Goal: Complete application form: Complete application form

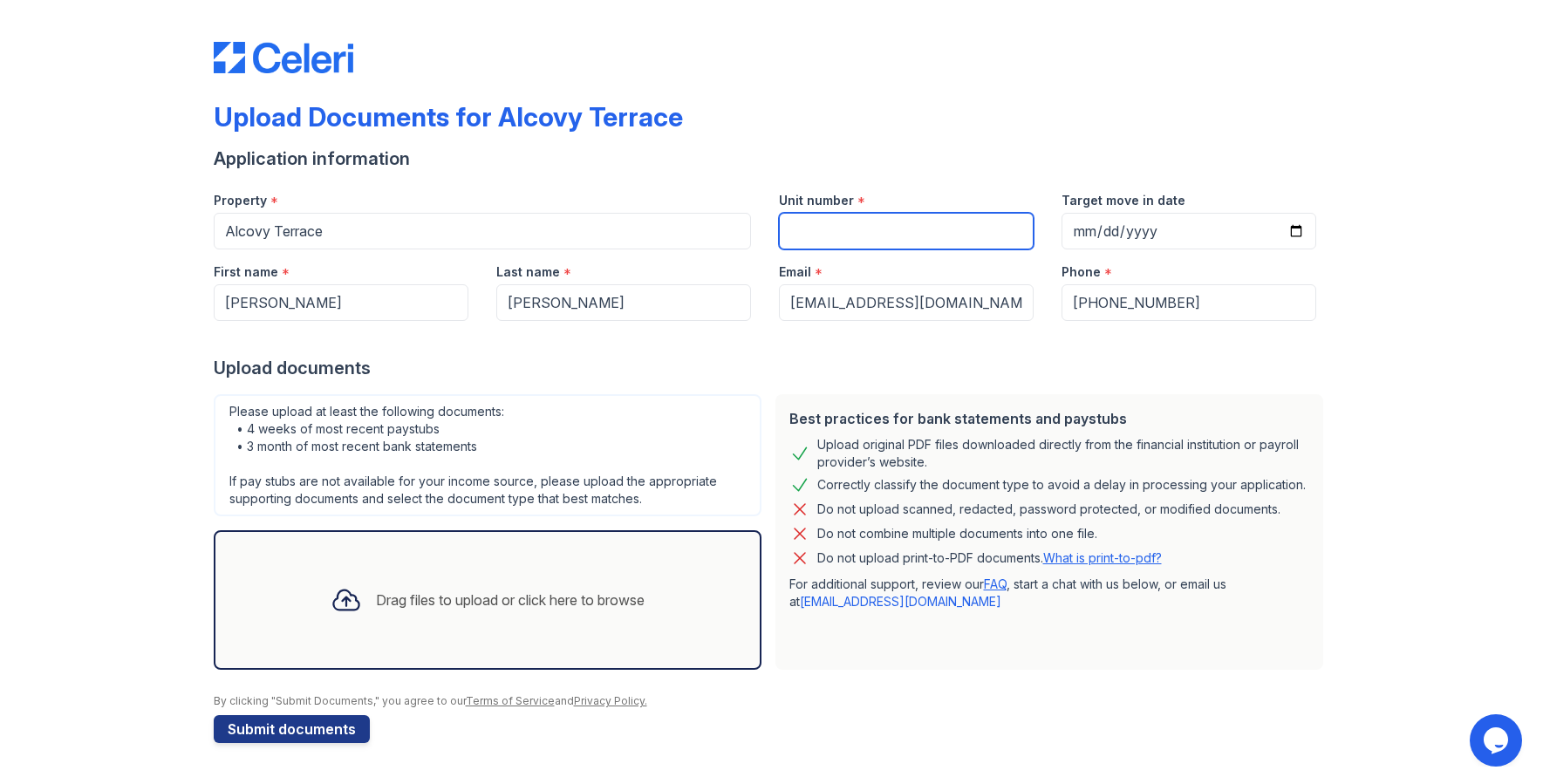
click at [878, 239] on input "Unit number" at bounding box center [906, 231] width 255 height 37
type input "135"
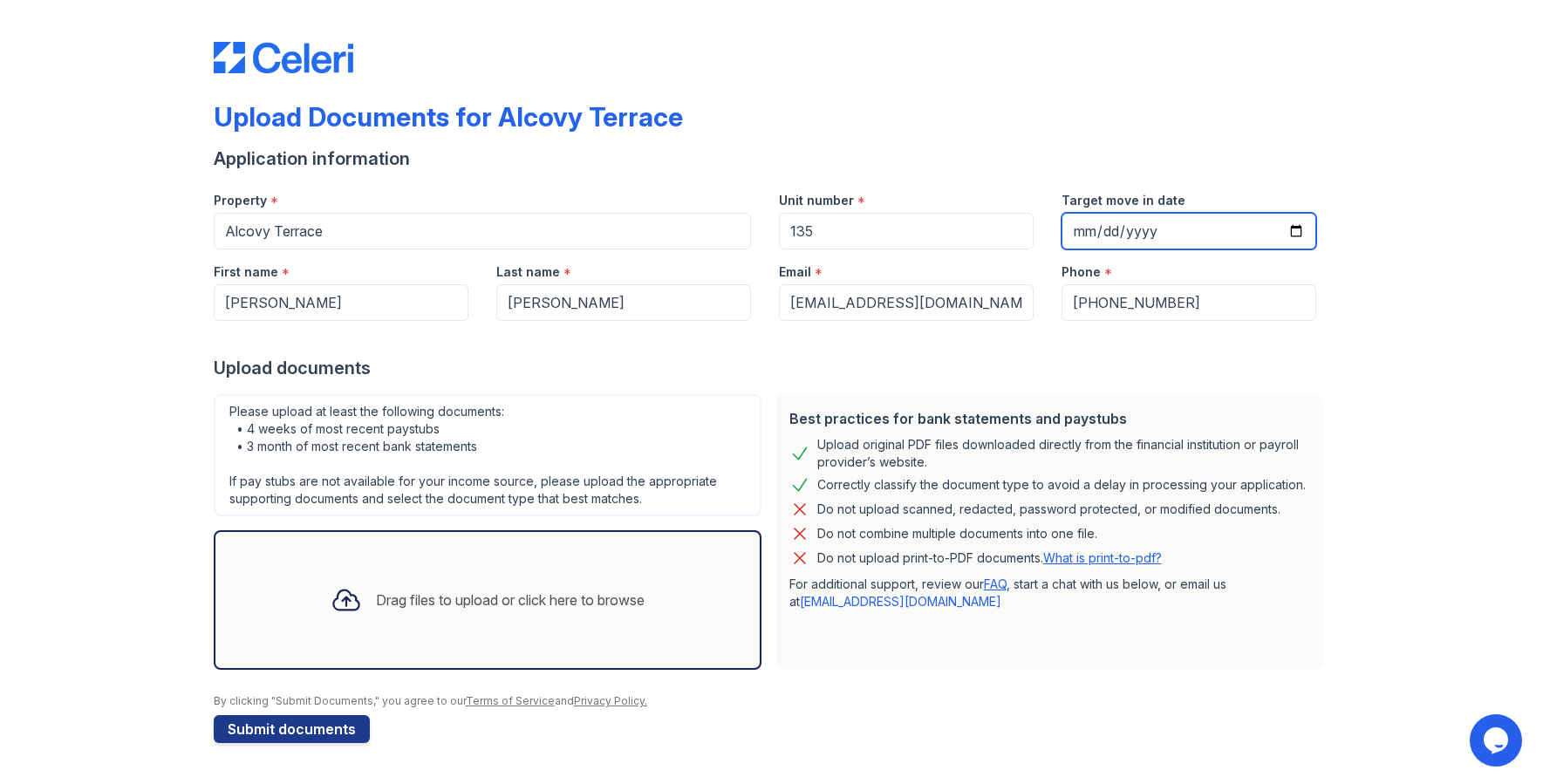
click at [1137, 238] on input "Target move in date" at bounding box center [1189, 231] width 255 height 37
click at [1085, 231] on input "Target move in date" at bounding box center [1189, 231] width 255 height 37
click at [1295, 232] on input "Target move in date" at bounding box center [1189, 231] width 255 height 37
type input "[DATE]"
click at [1211, 359] on div "Upload documents" at bounding box center [772, 368] width 1117 height 24
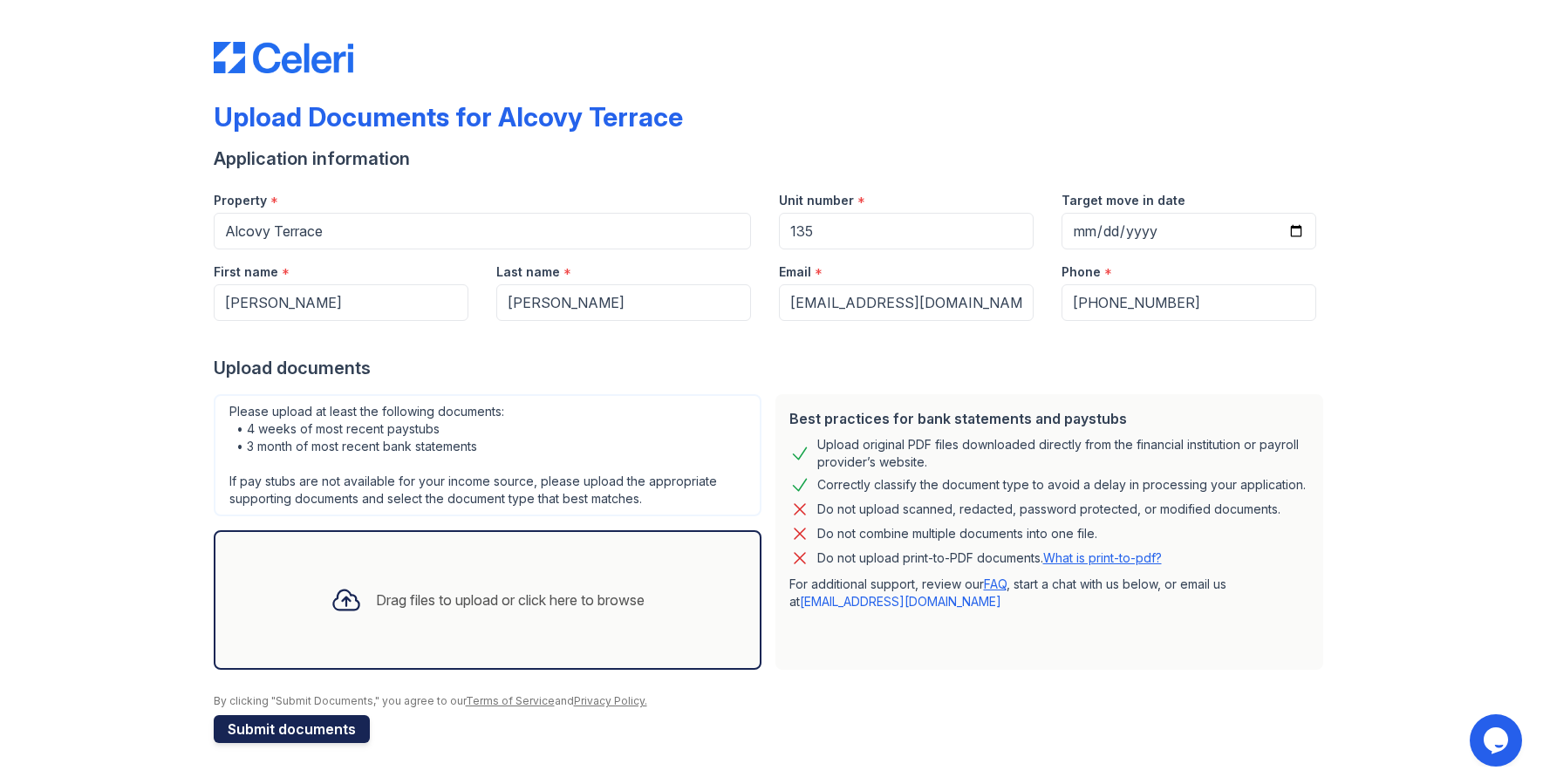
click at [320, 736] on button "Submit documents" at bounding box center [292, 728] width 156 height 28
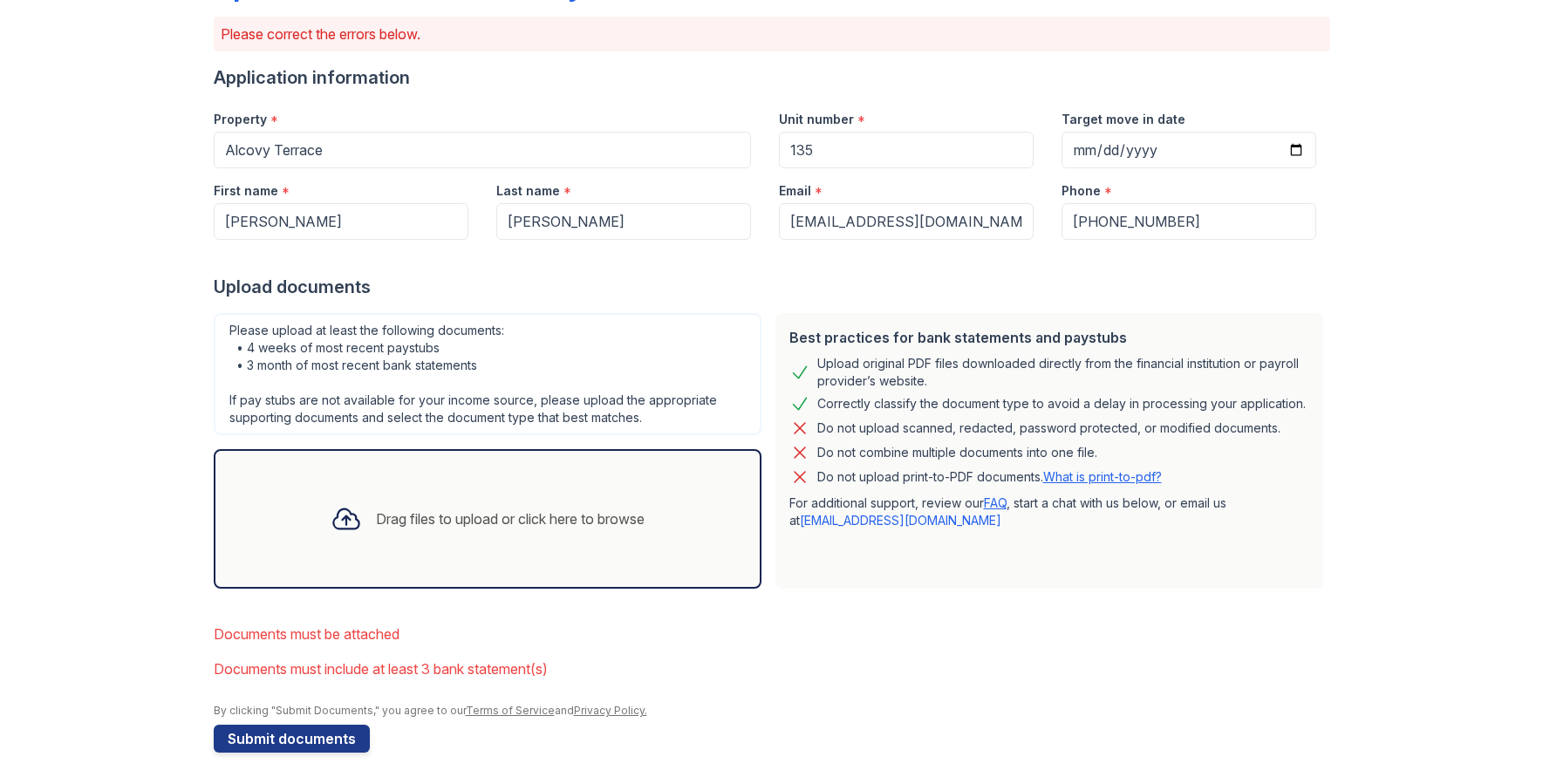
scroll to position [134, 0]
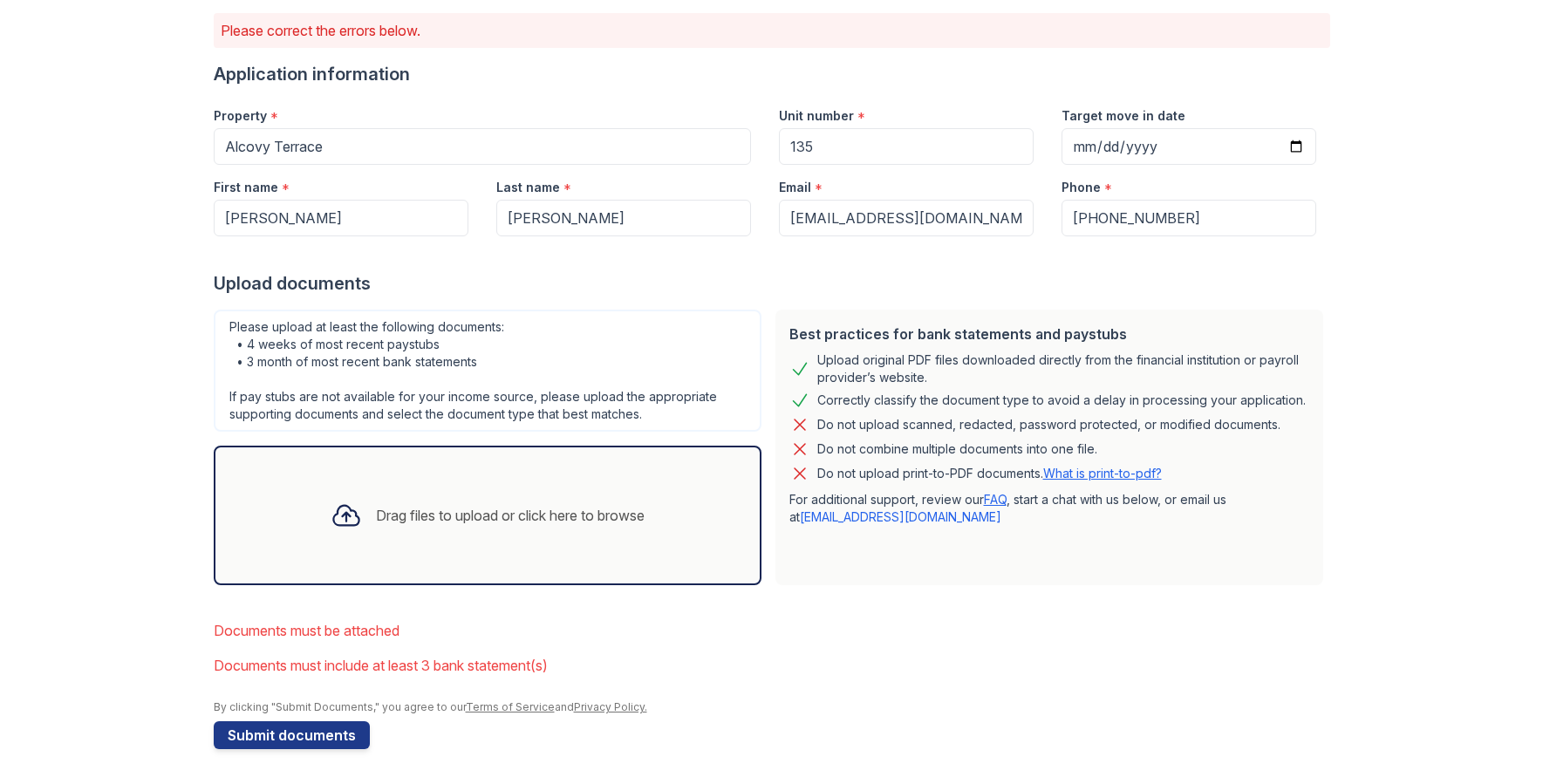
click at [415, 505] on div "Drag files to upload or click here to browse" at bounding box center [510, 515] width 269 height 21
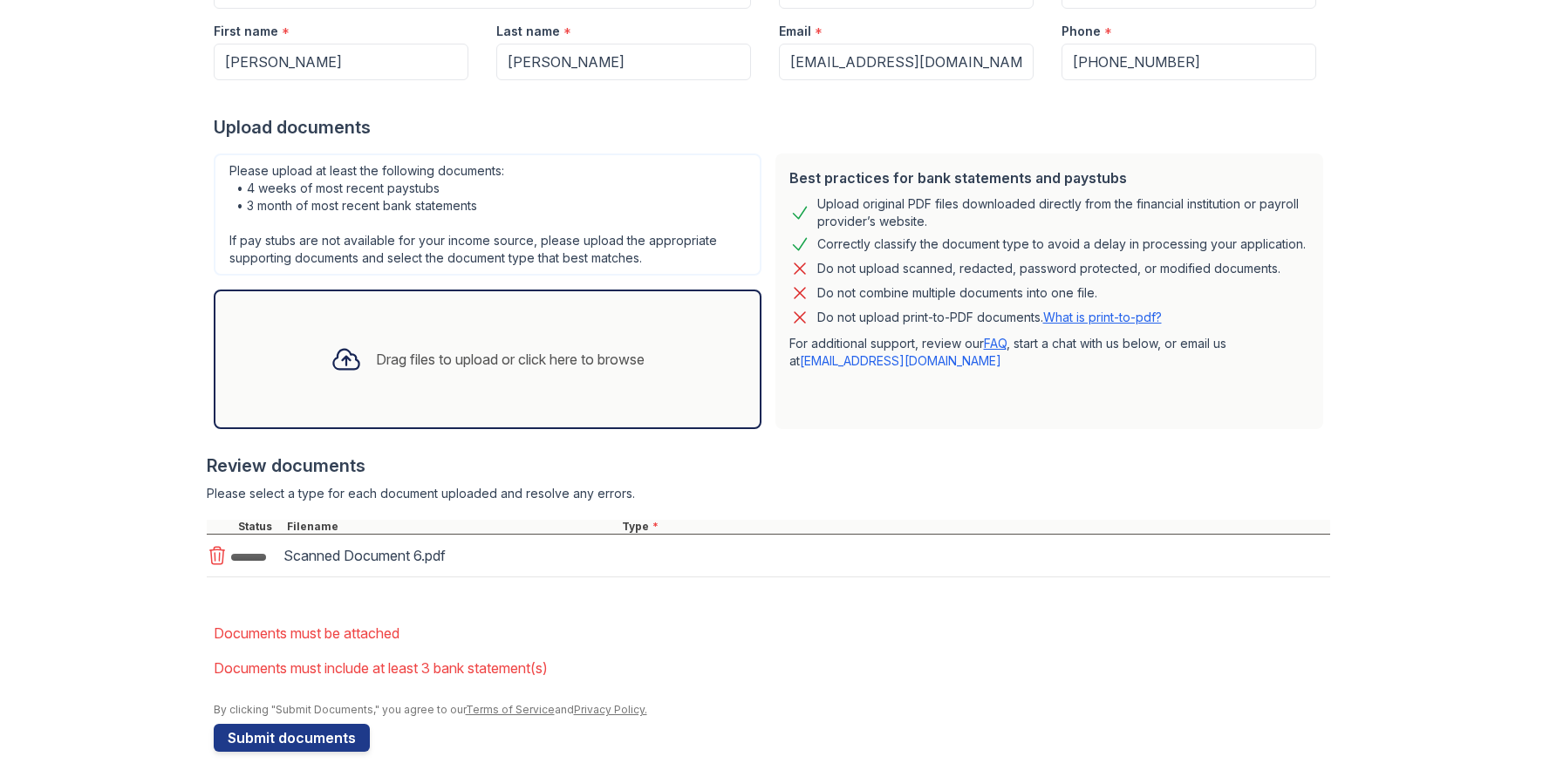
scroll to position [292, 0]
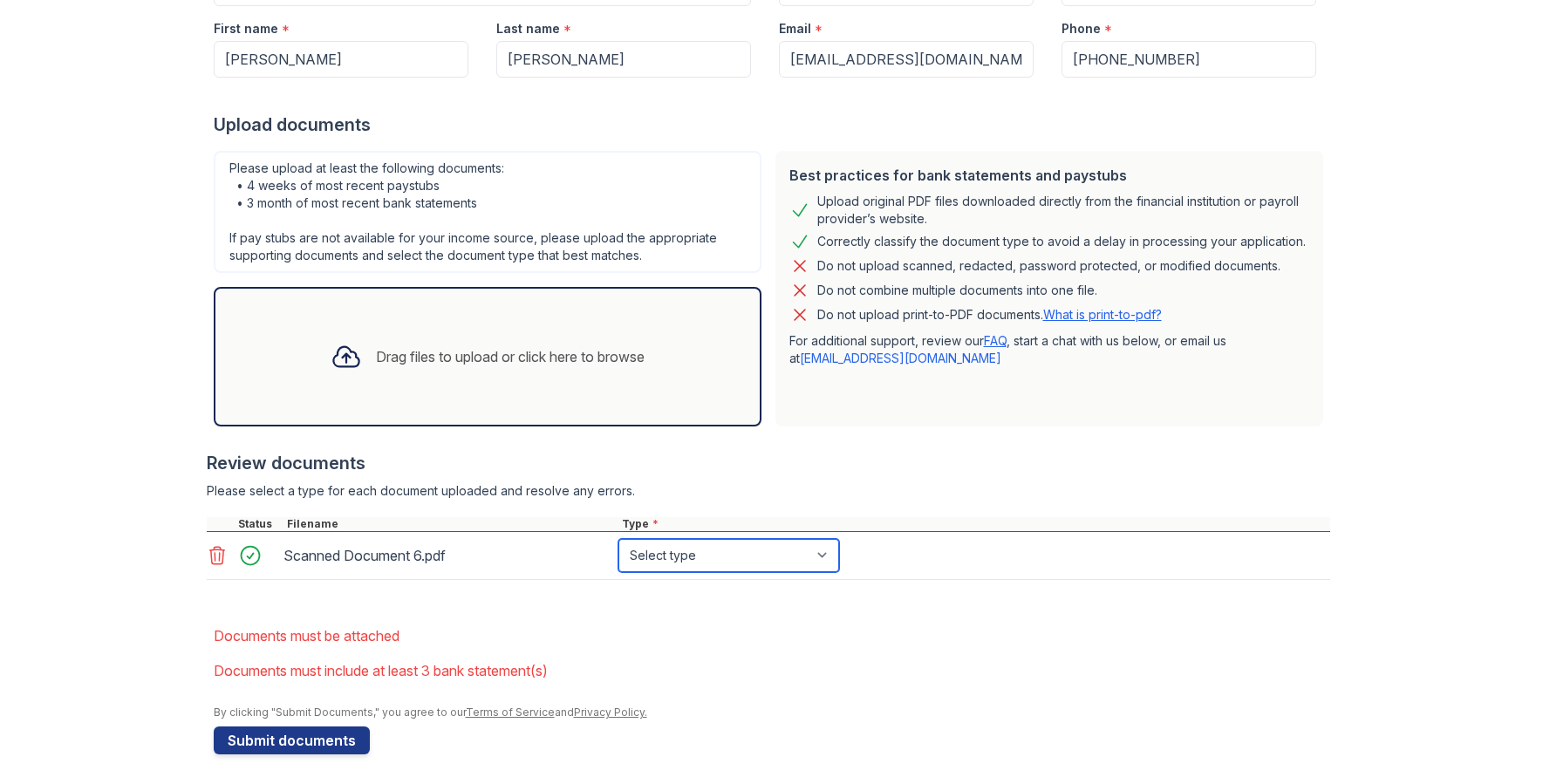
click at [731, 561] on select "Select type Paystub Bank Statement Offer Letter Tax Documents Benefit Award Let…" at bounding box center [728, 555] width 221 height 33
select select "bank_statement"
click at [618, 539] on select "Select type Paystub Bank Statement Offer Letter Tax Documents Benefit Award Let…" at bounding box center [728, 555] width 221 height 33
click at [309, 753] on button "Submit documents" at bounding box center [292, 740] width 156 height 28
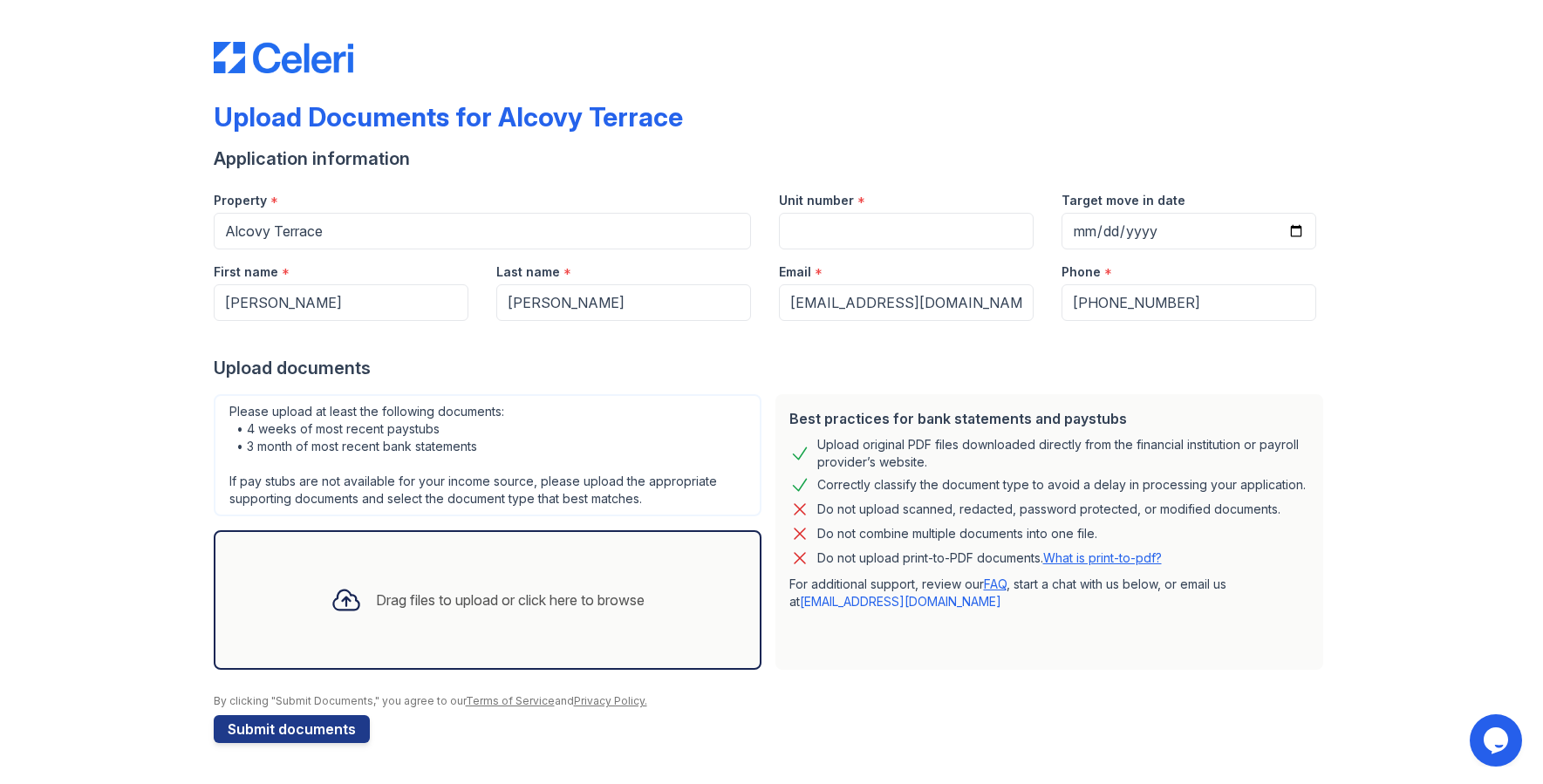
click at [517, 695] on link "Terms of Service" at bounding box center [510, 701] width 89 height 13
click at [824, 224] on input "Unit number" at bounding box center [906, 231] width 255 height 37
type input "135"
click at [1306, 224] on input "Target move in date" at bounding box center [1189, 231] width 255 height 37
click at [1303, 233] on input "Target move in date" at bounding box center [1189, 231] width 255 height 37
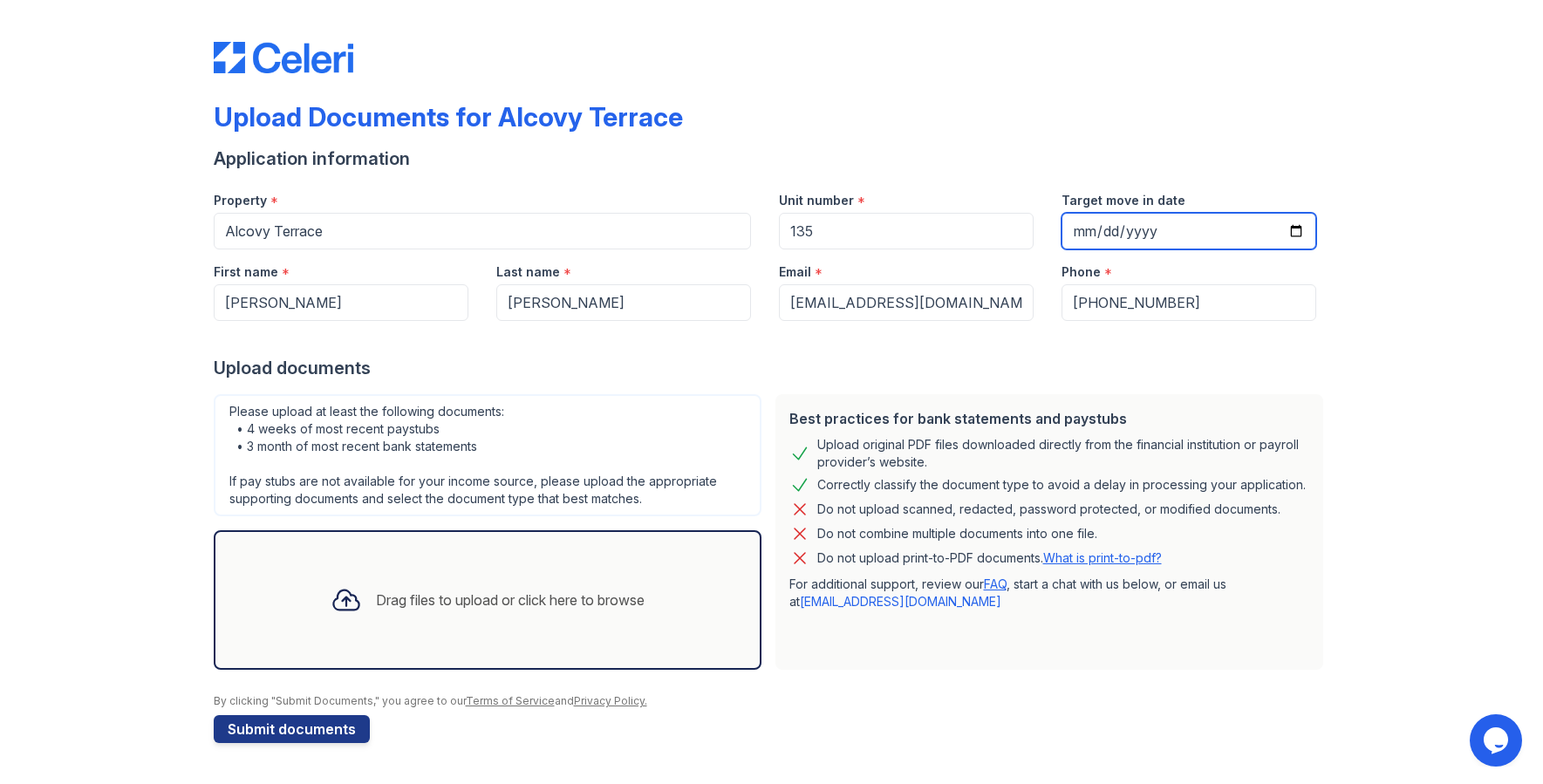
type input "[DATE]"
click at [376, 596] on div "Drag files to upload or click here to browse" at bounding box center [510, 599] width 269 height 21
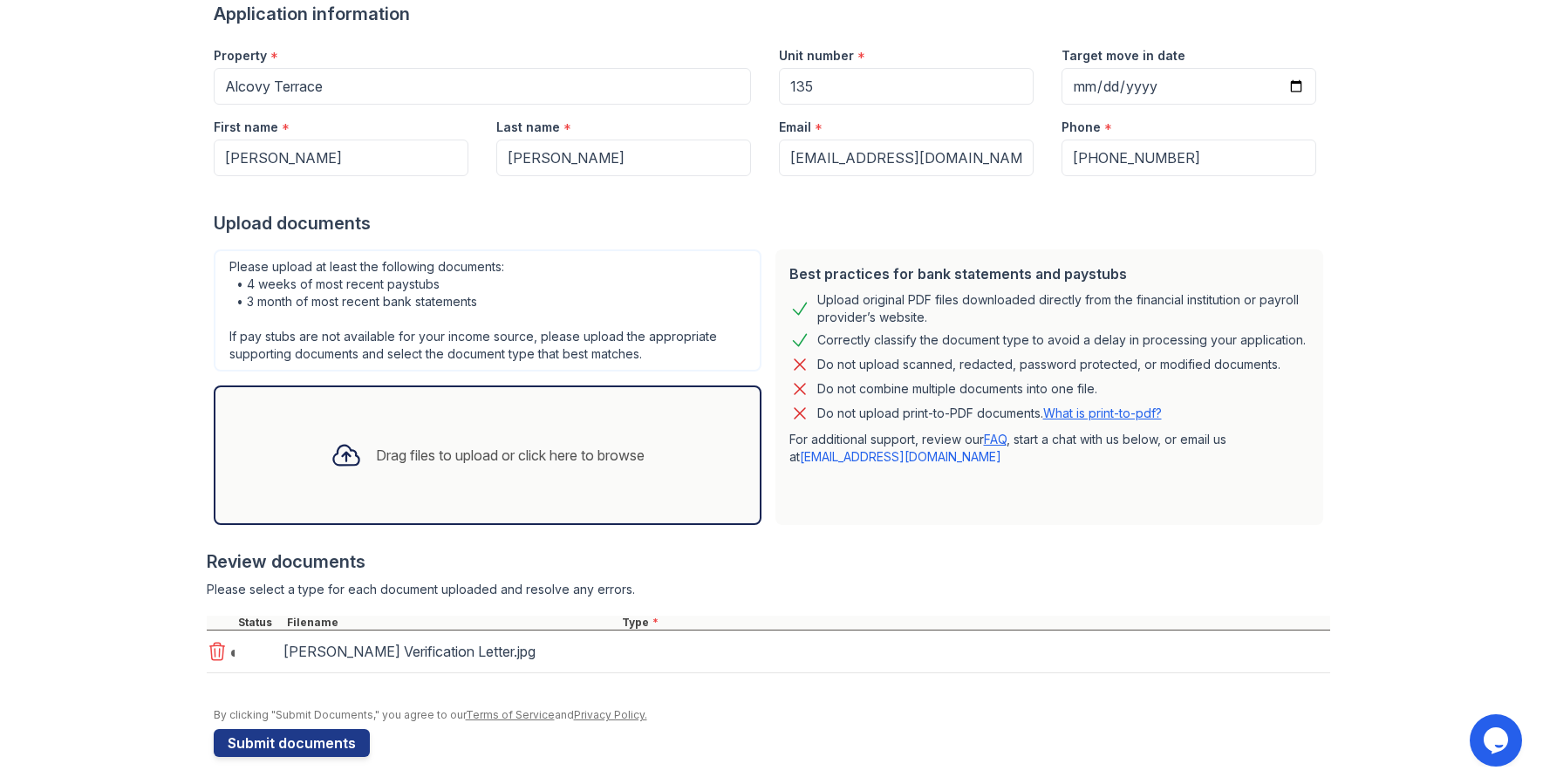
scroll to position [152, 0]
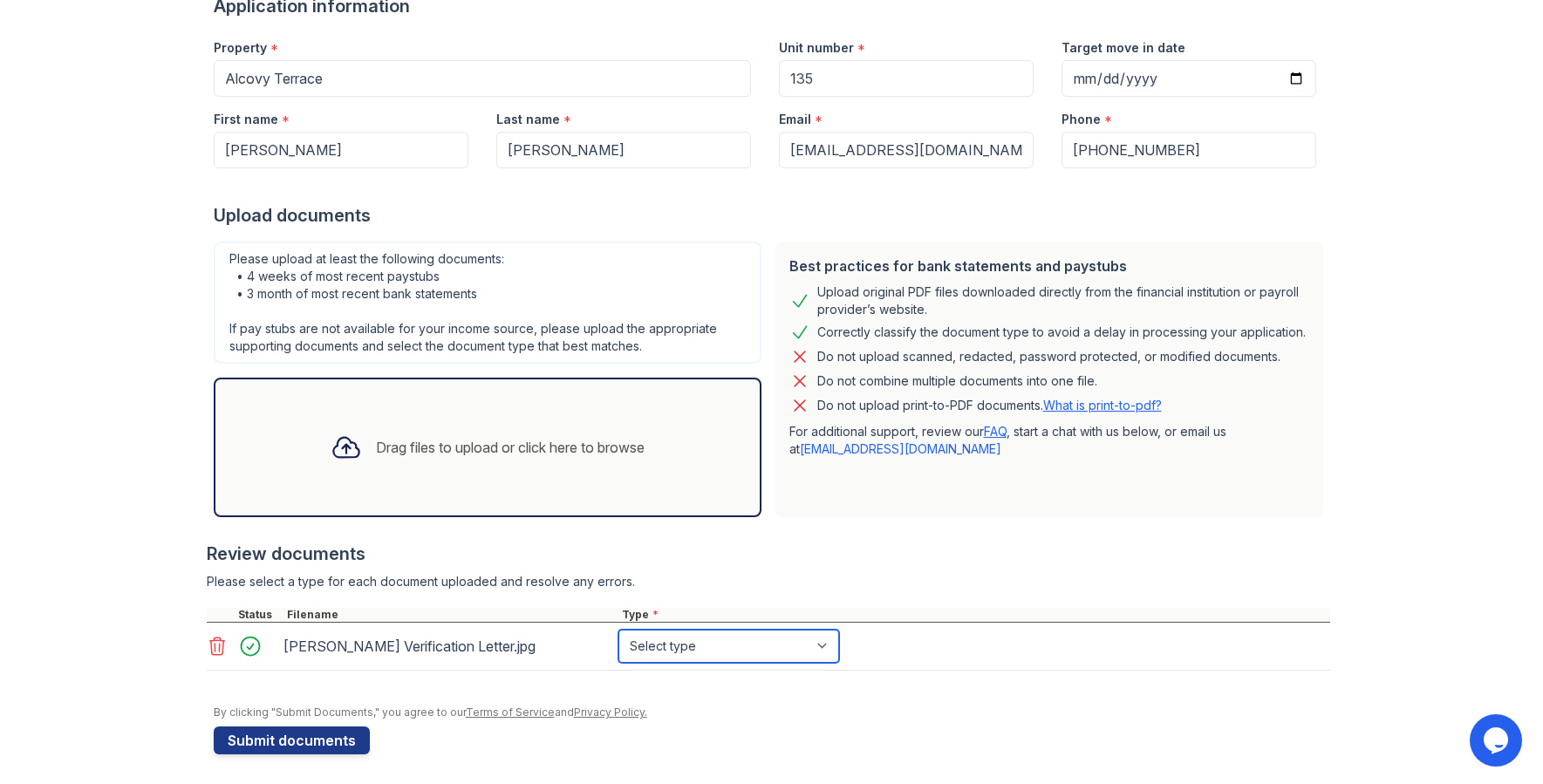
click at [718, 646] on select "Select type Paystub Bank Statement Offer Letter Tax Documents Benefit Award Let…" at bounding box center [728, 646] width 221 height 33
select select "benefit_award_letter"
click at [618, 630] on select "Select type Paystub Bank Statement Offer Letter Tax Documents Benefit Award Let…" at bounding box center [728, 646] width 221 height 33
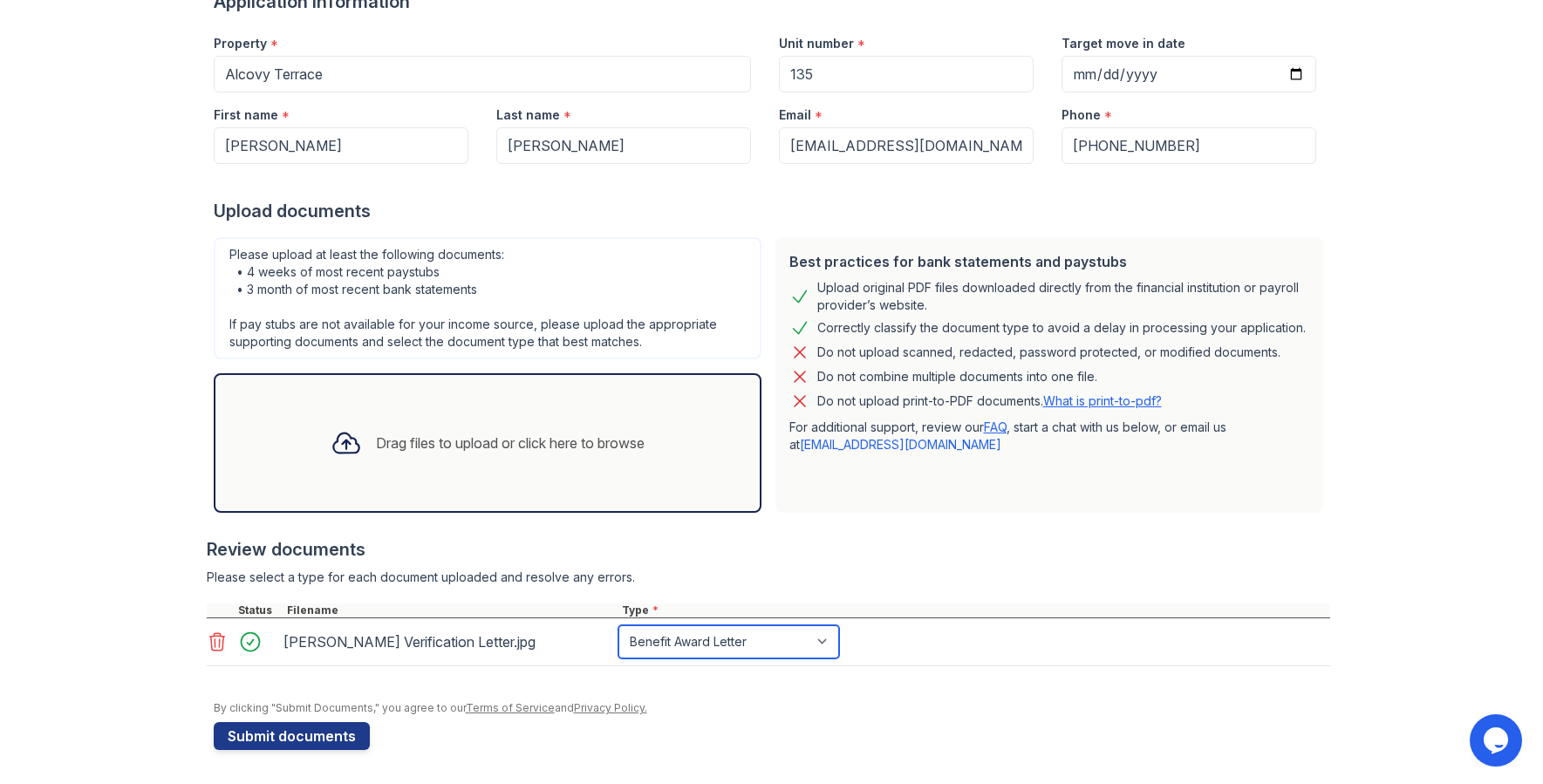
scroll to position [158, 0]
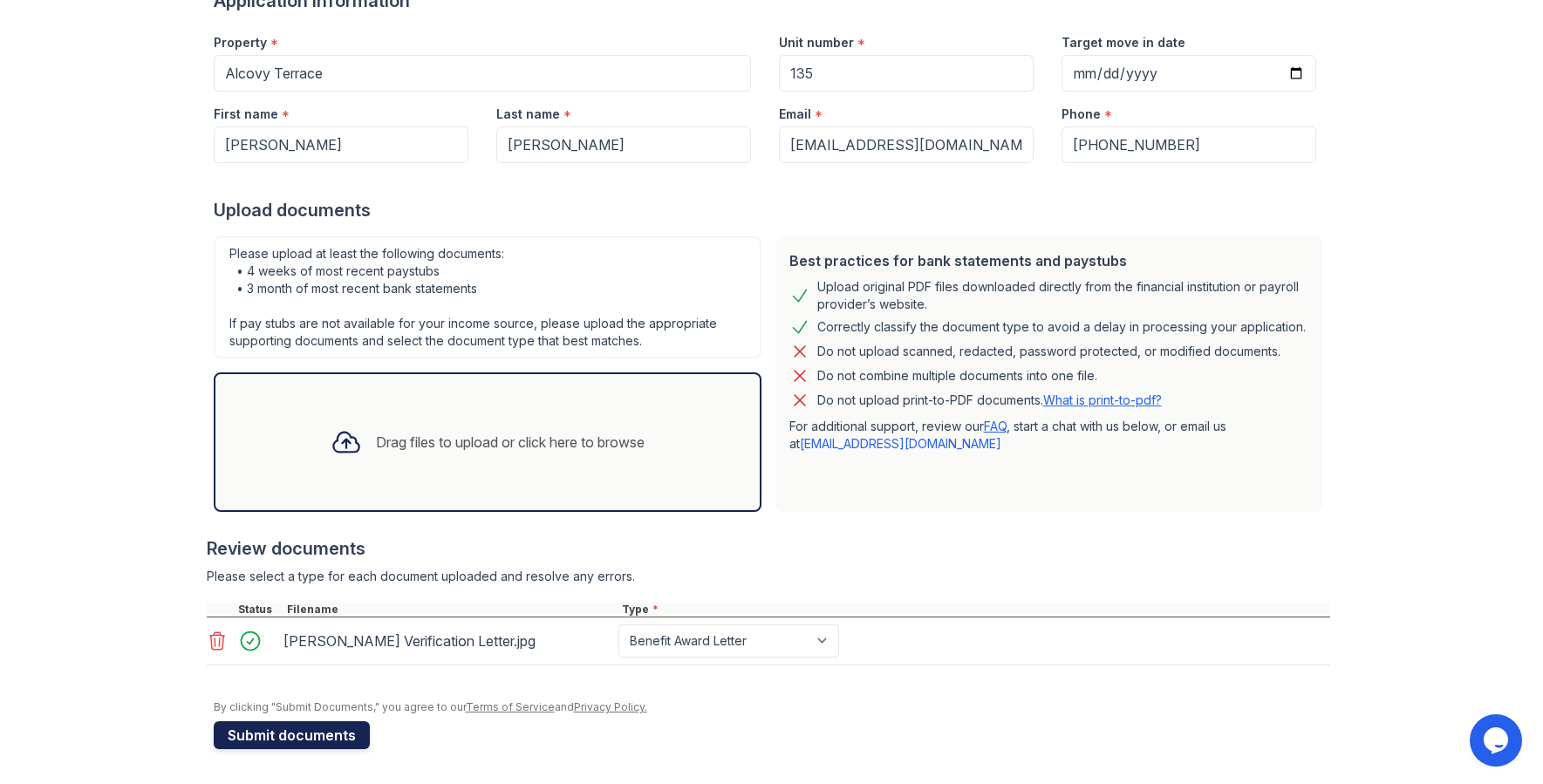
click at [344, 727] on button "Submit documents" at bounding box center [292, 735] width 156 height 28
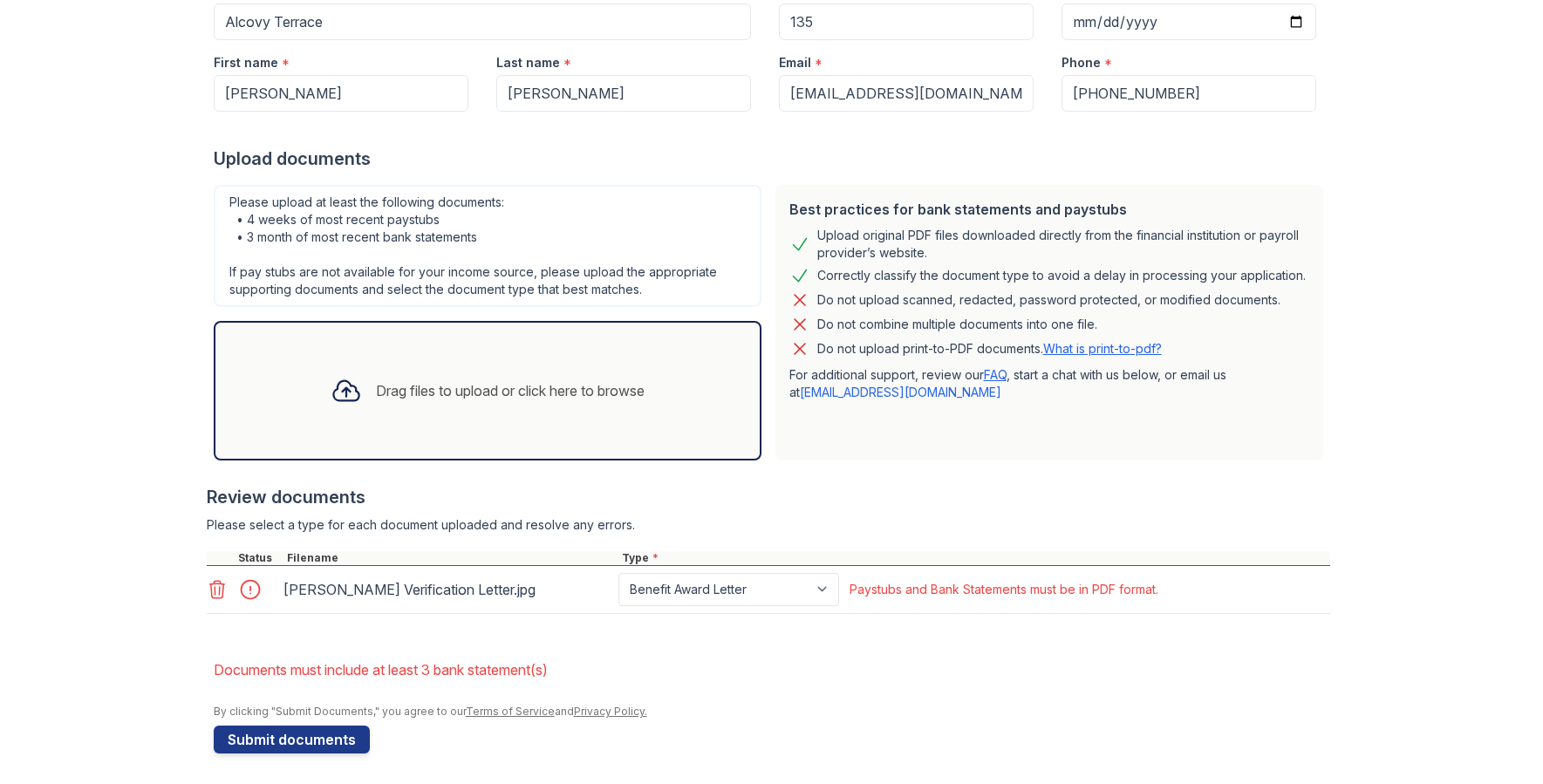
scroll to position [263, 0]
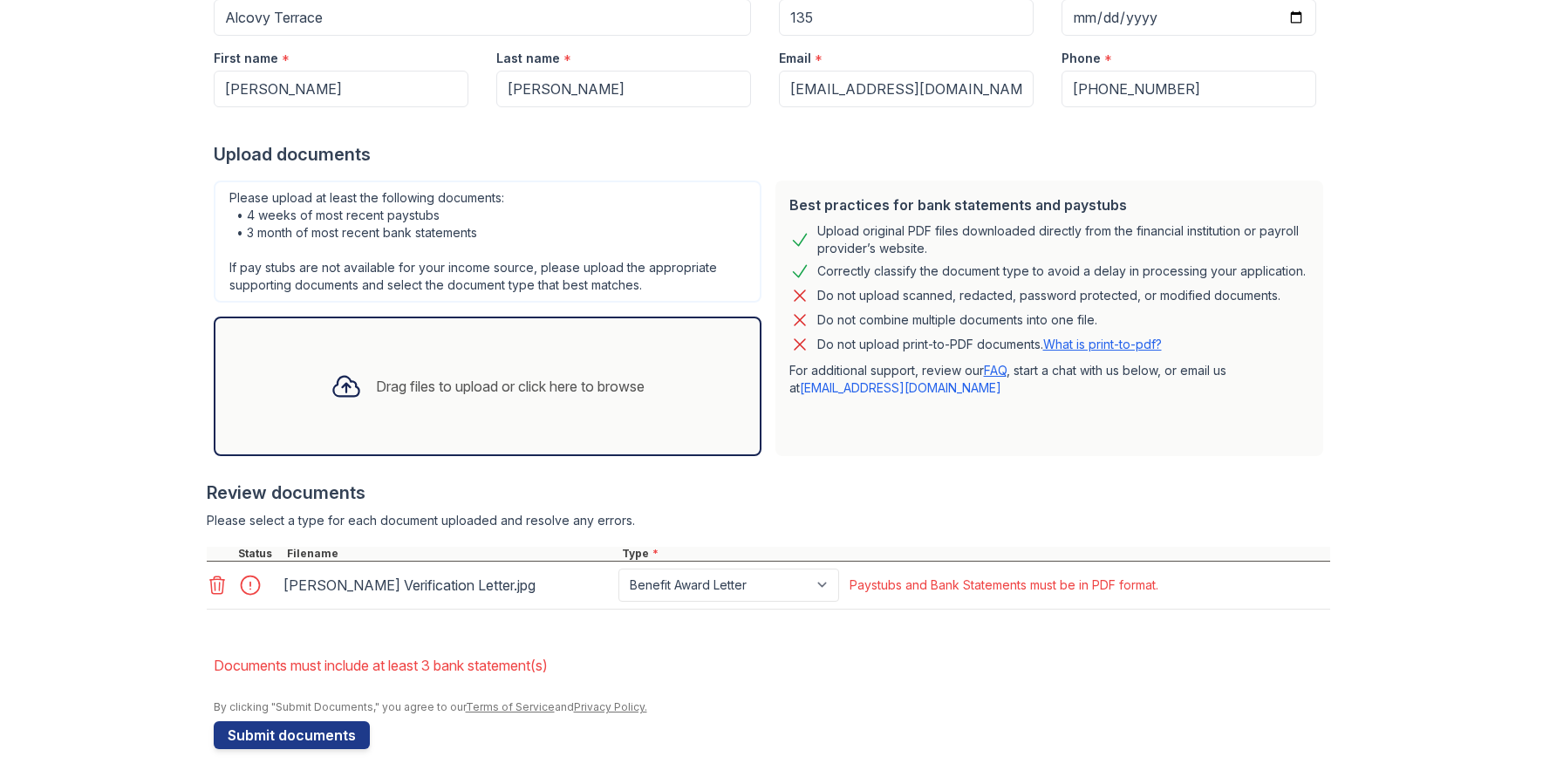
click at [904, 580] on div "Paystubs and Bank Statements must be in PDF format." at bounding box center [1004, 585] width 309 height 17
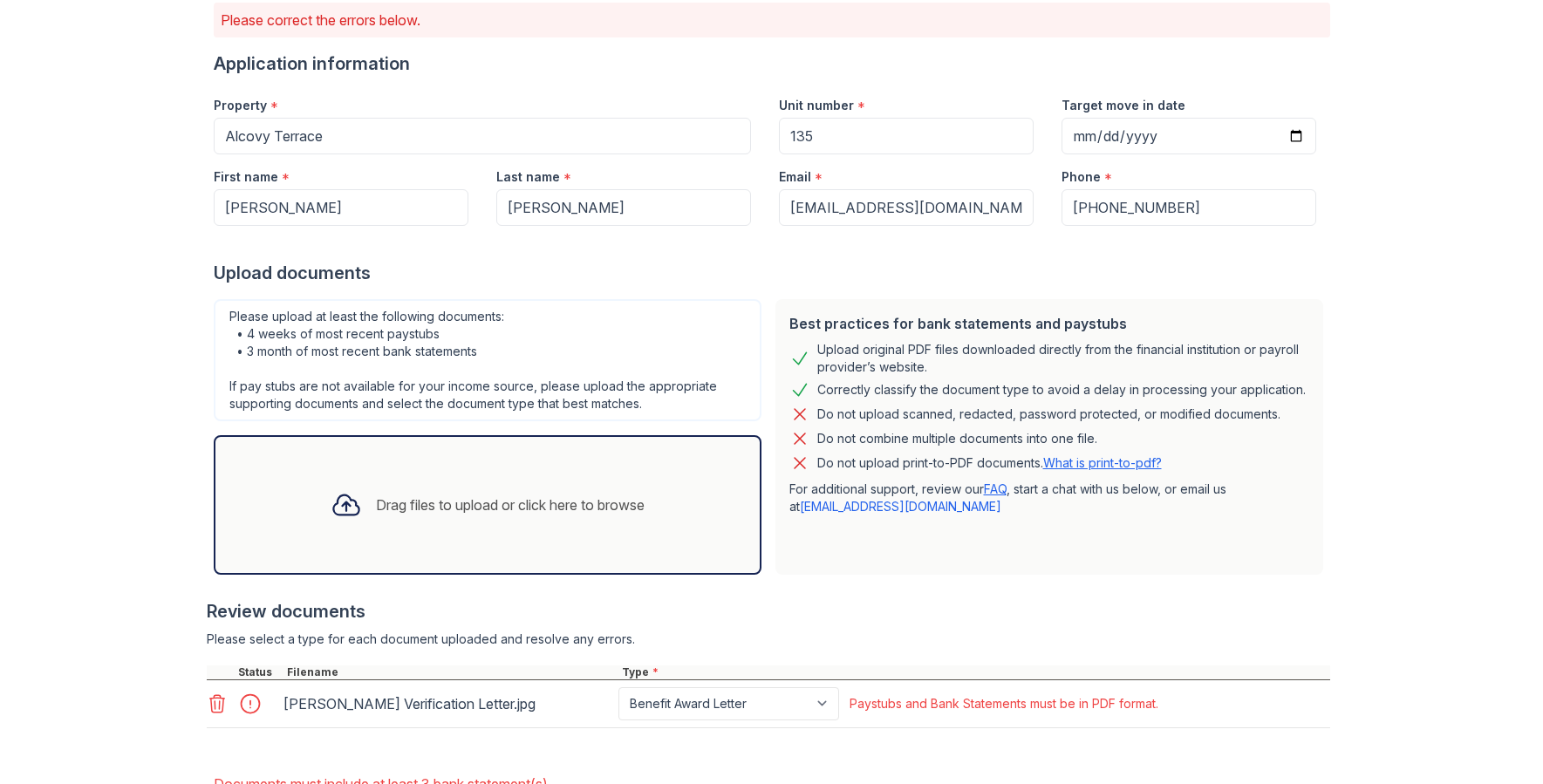
scroll to position [0, 0]
